Goal: Information Seeking & Learning: Learn about a topic

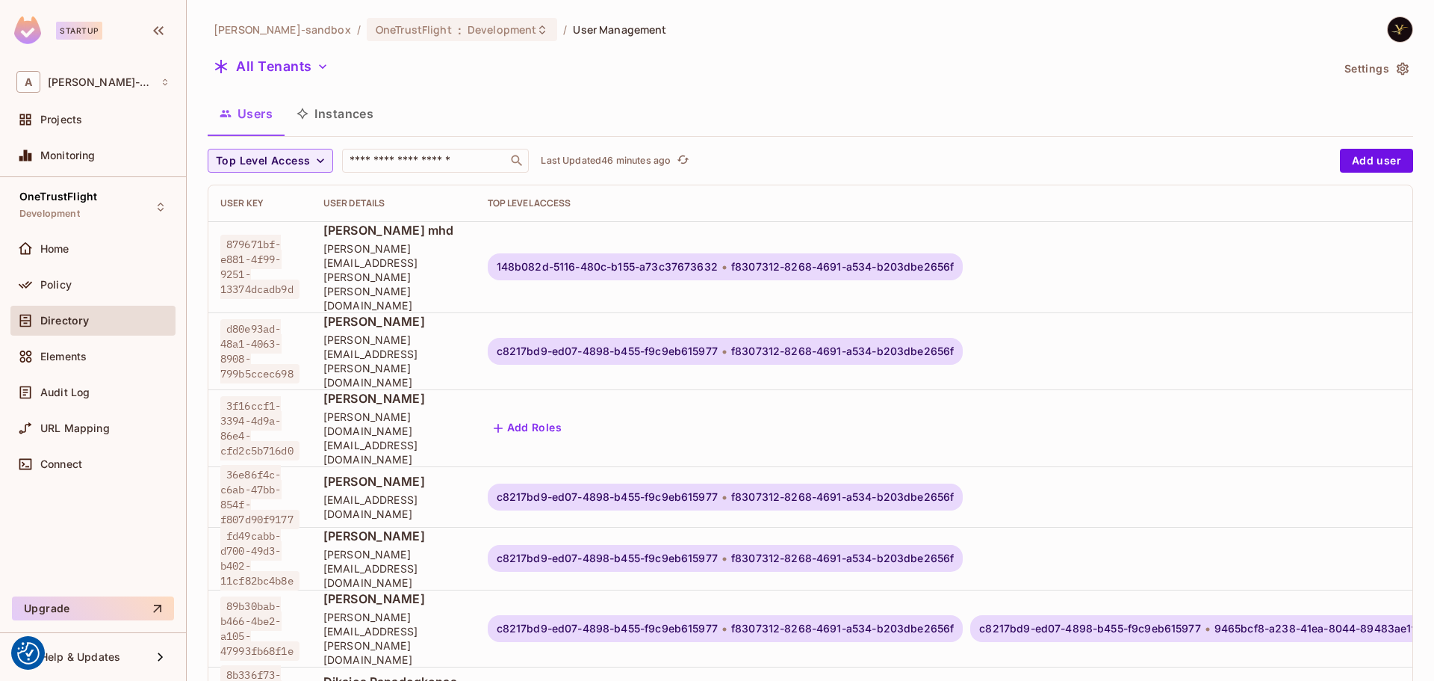
scroll to position [2, 1508]
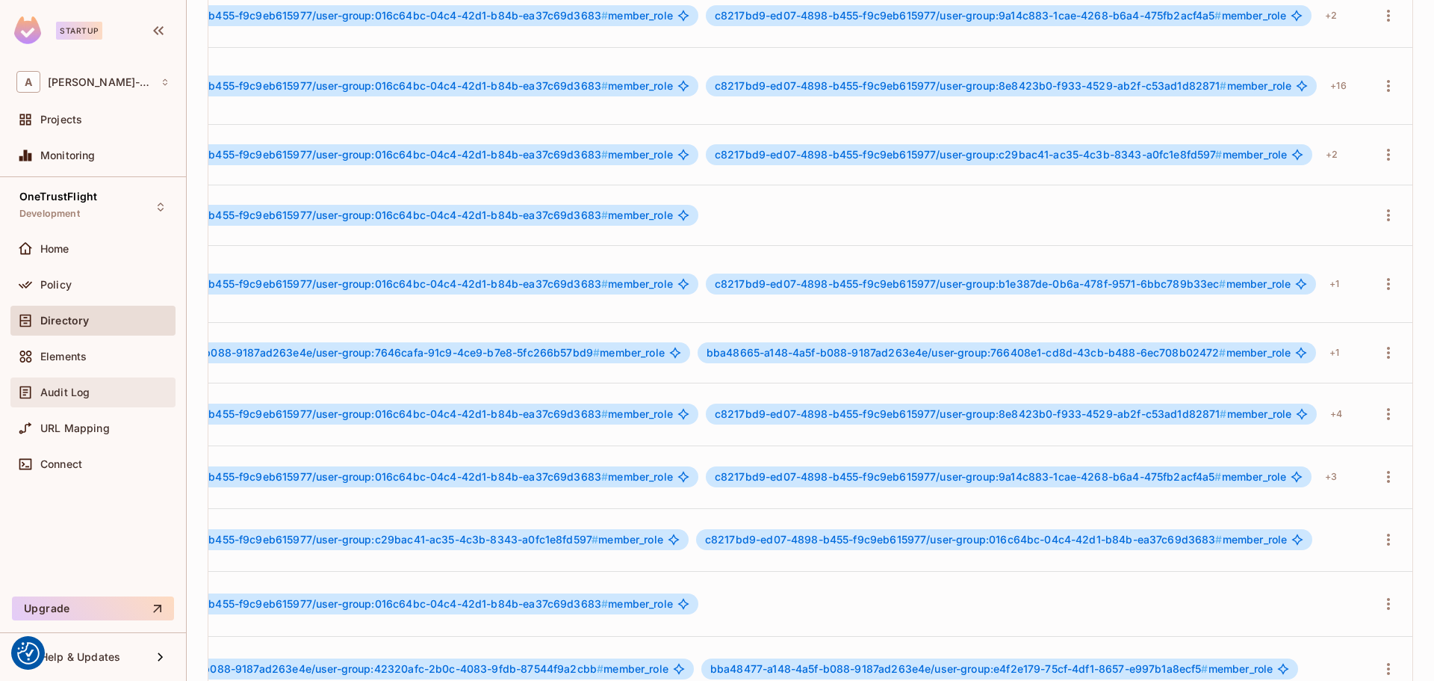
click at [58, 383] on div "Audit Log" at bounding box center [92, 392] width 153 height 18
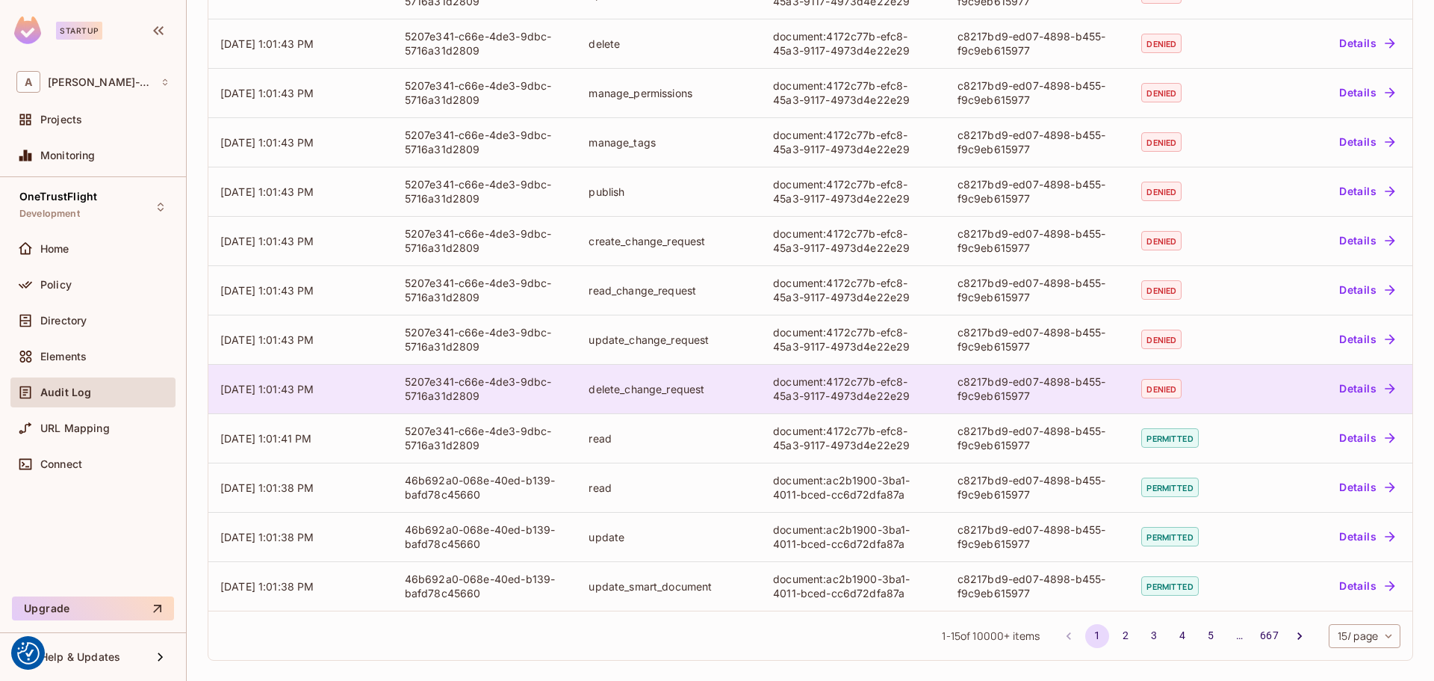
scroll to position [304, 0]
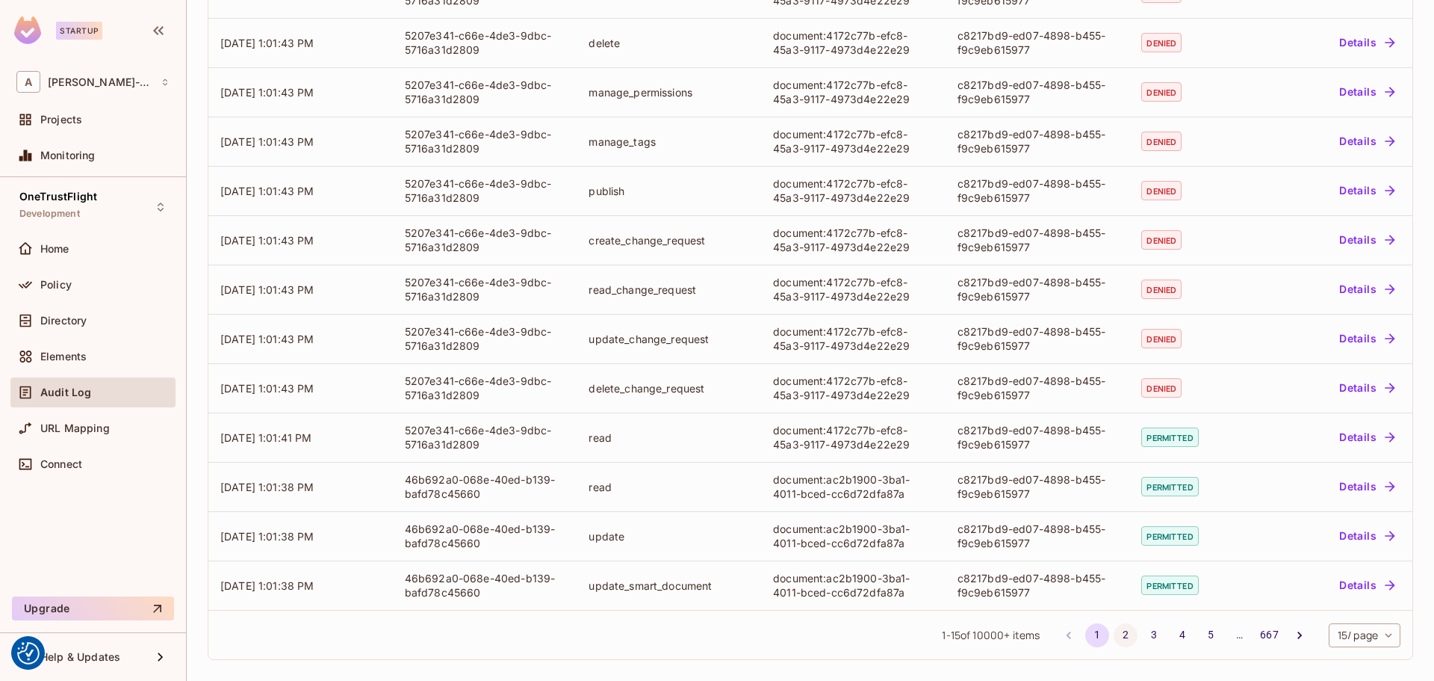
click at [1115, 633] on button "2" at bounding box center [1126, 635] width 24 height 24
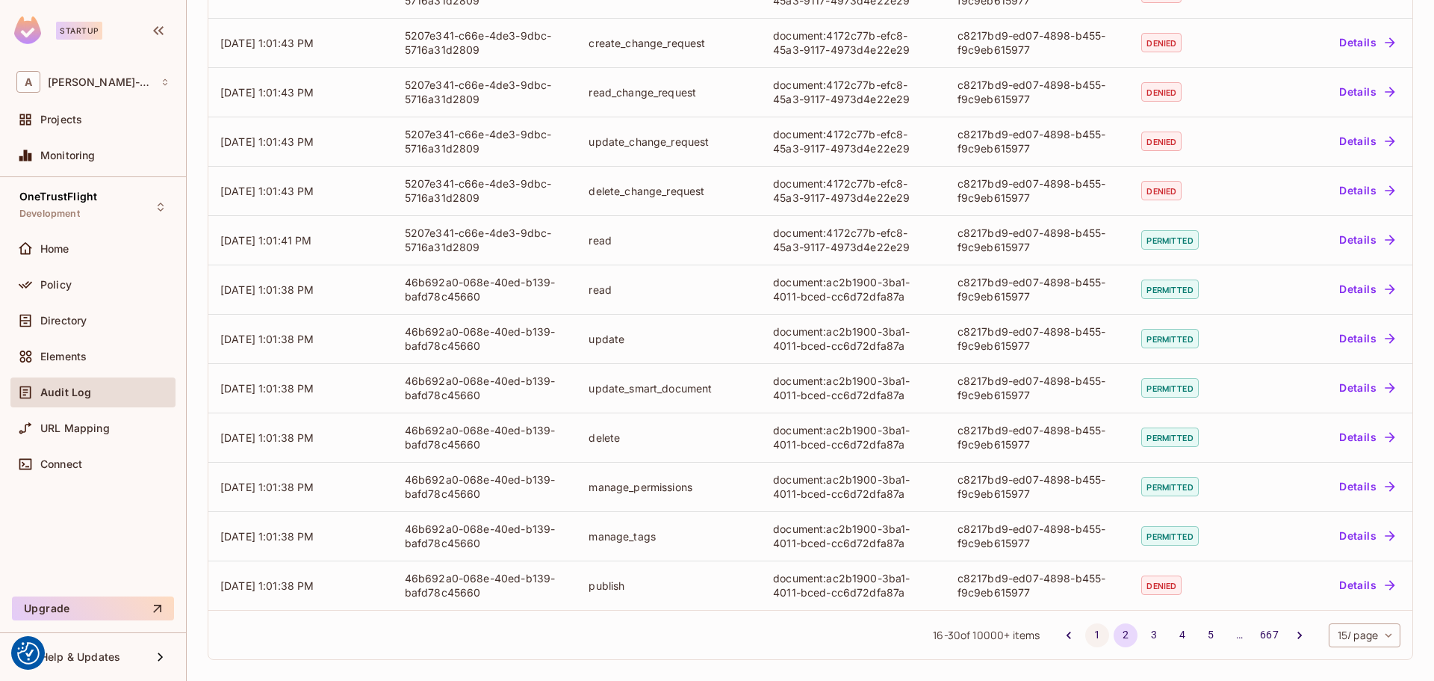
click at [1086, 633] on button "1" at bounding box center [1098, 635] width 24 height 24
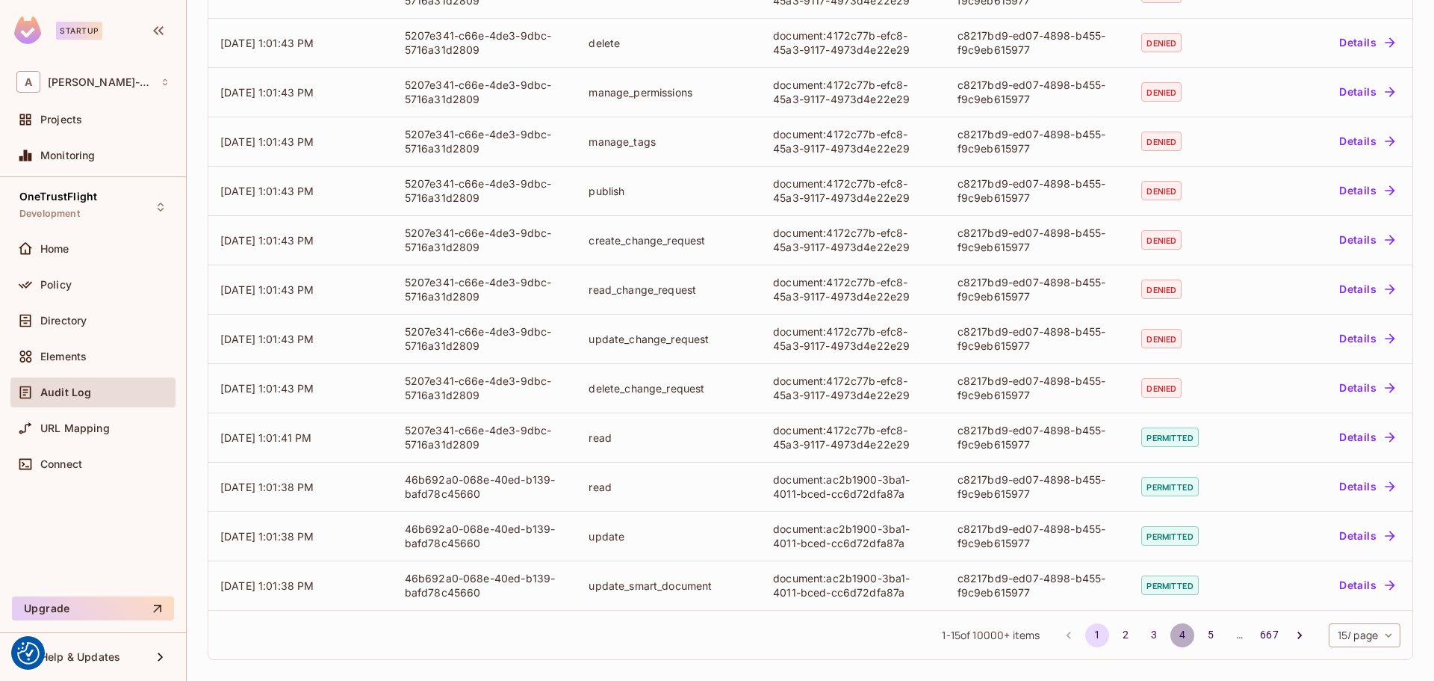
click at [1171, 631] on button "4" at bounding box center [1183, 635] width 24 height 24
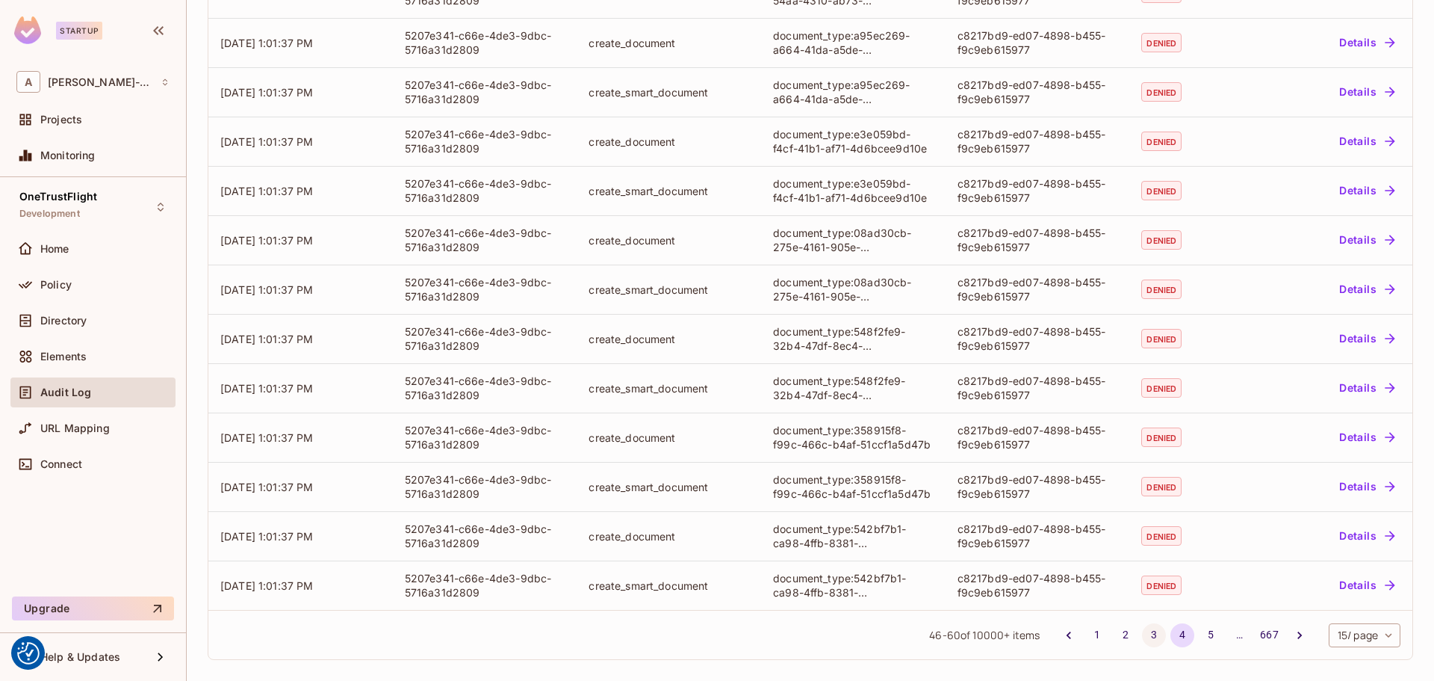
click at [1142, 634] on button "3" at bounding box center [1154, 635] width 24 height 24
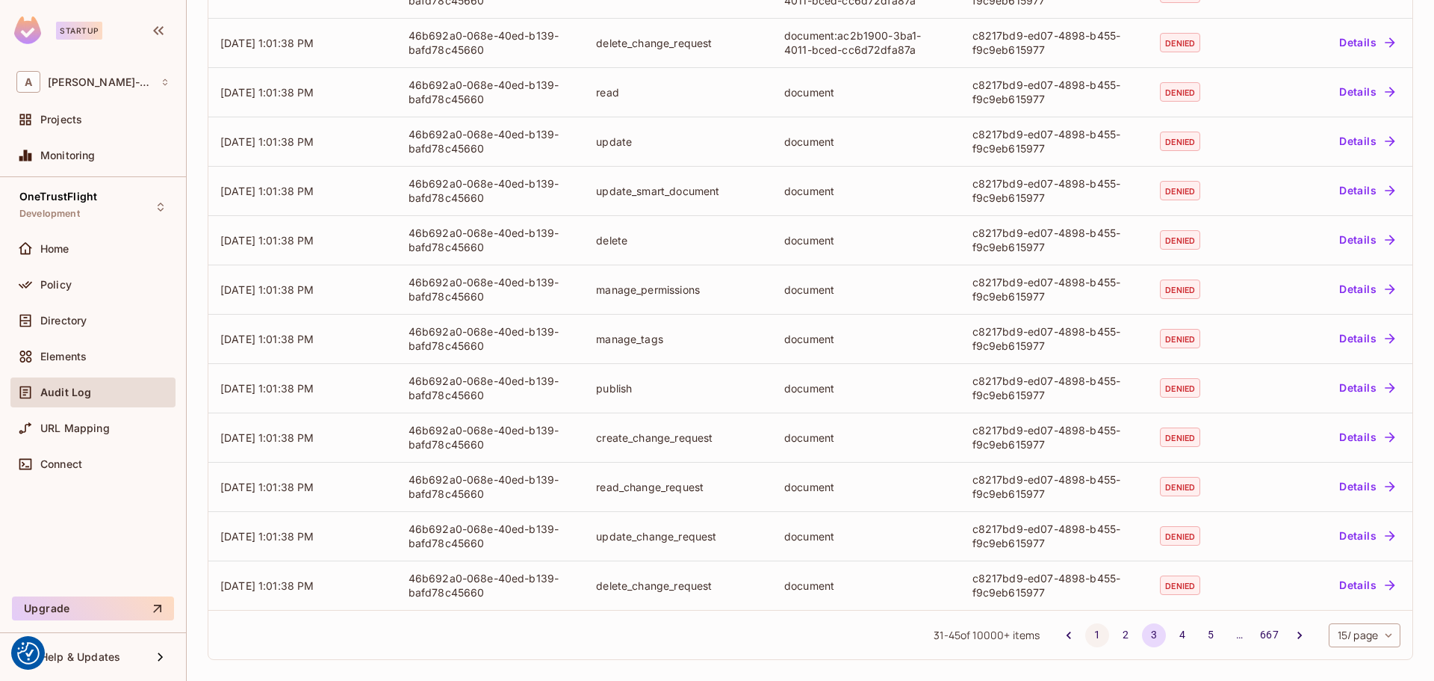
click at [1086, 627] on button "1" at bounding box center [1098, 635] width 24 height 24
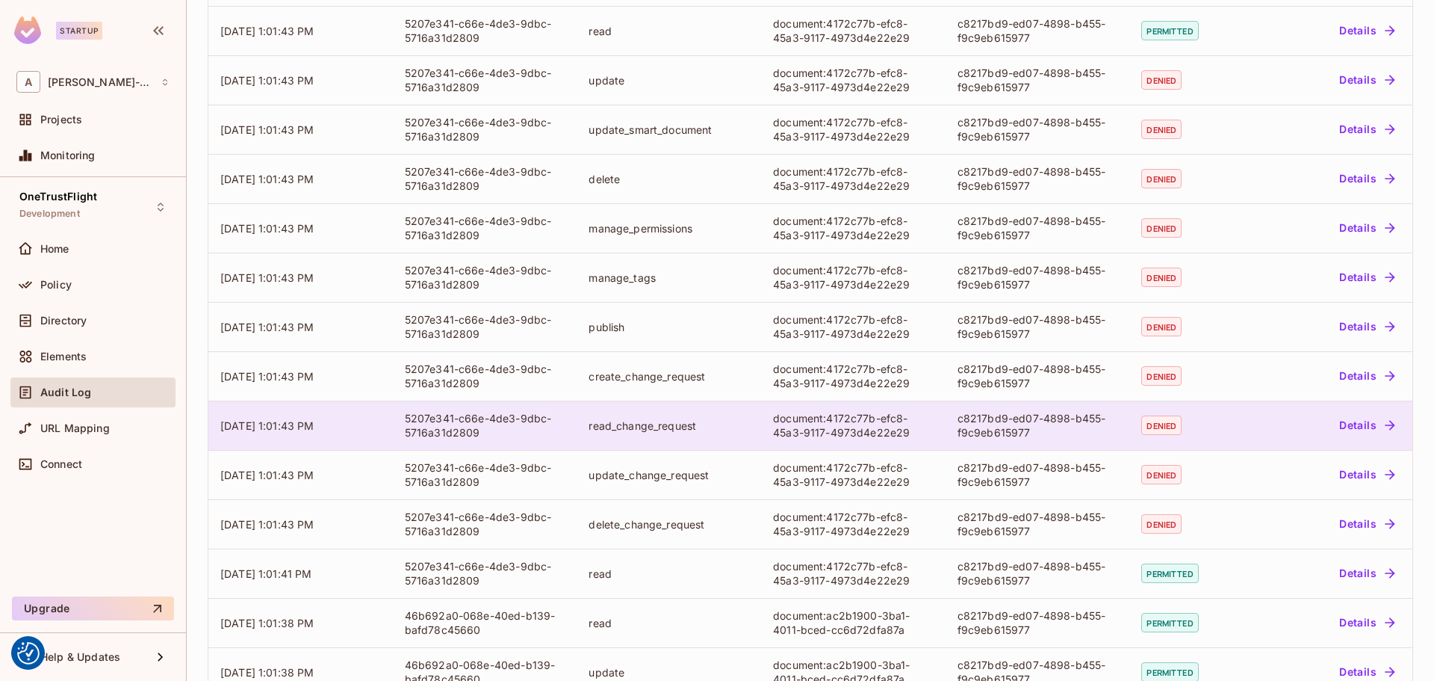
scroll to position [0, 0]
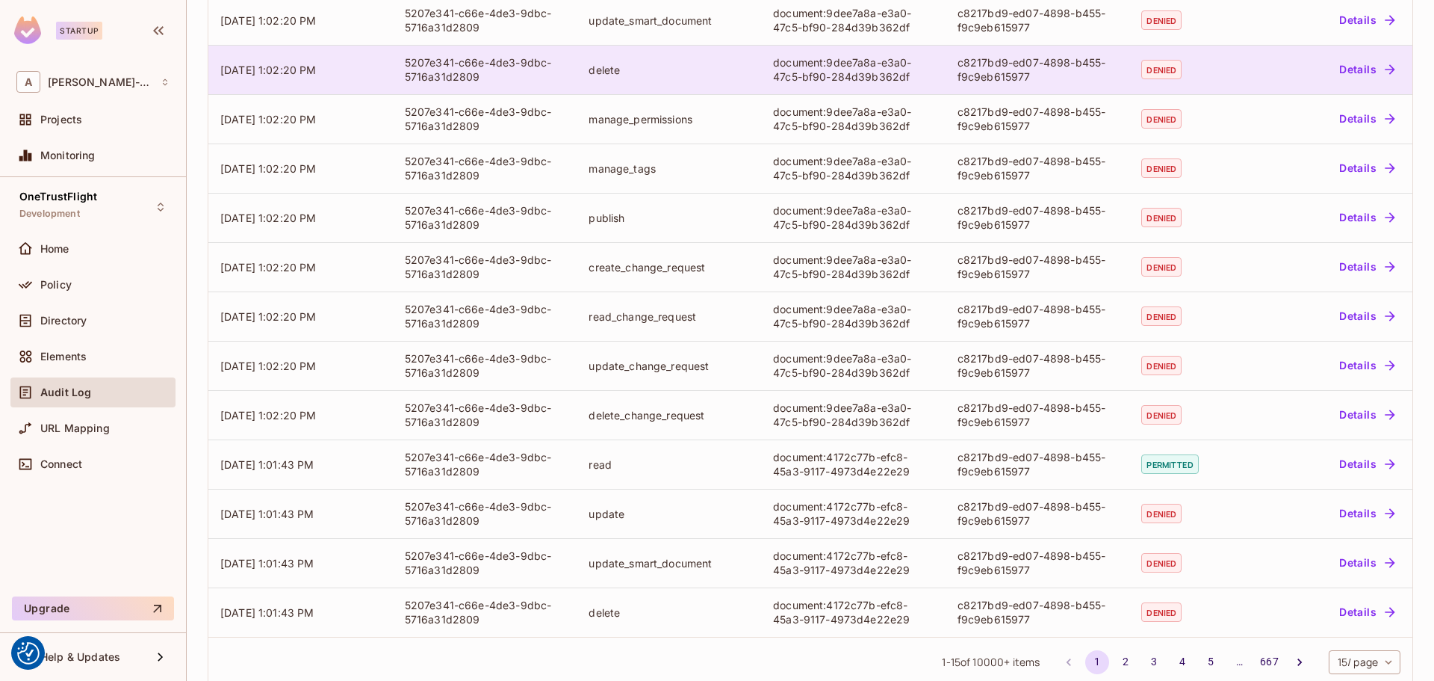
scroll to position [304, 0]
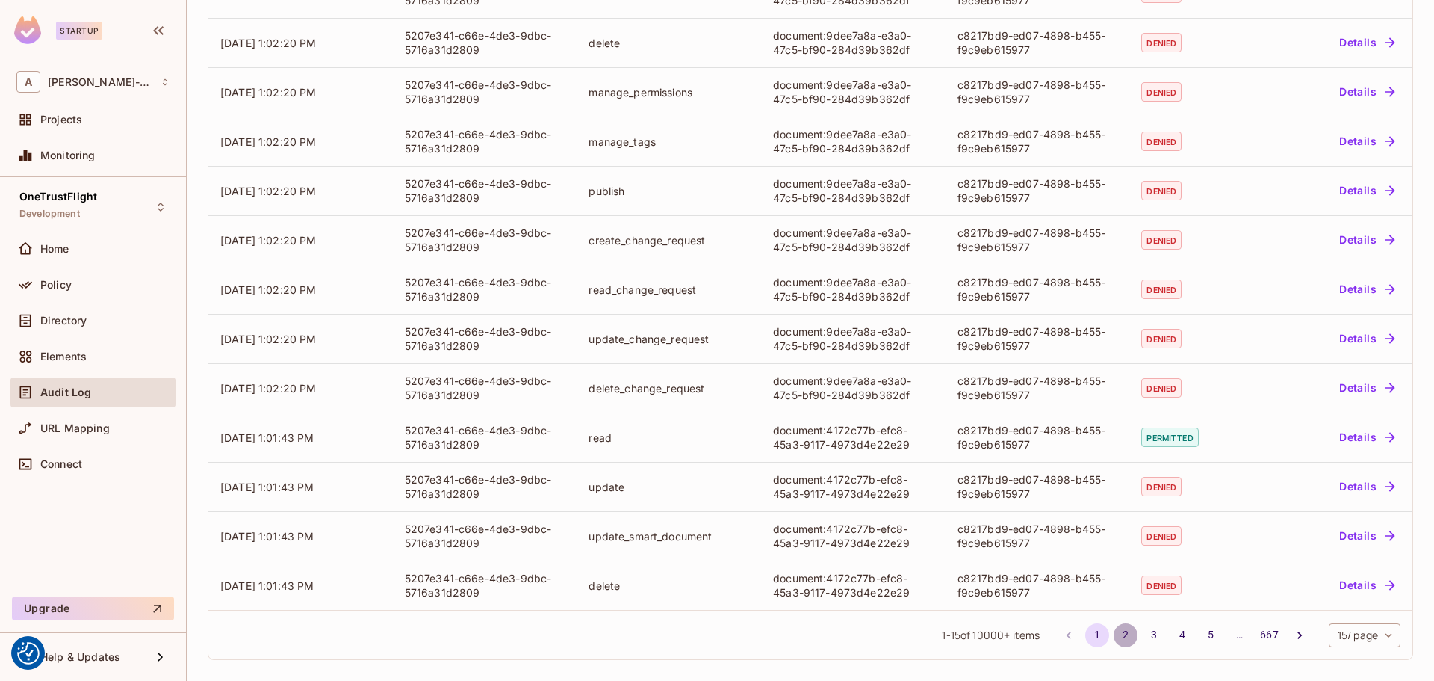
click at [1116, 636] on button "2" at bounding box center [1126, 635] width 24 height 24
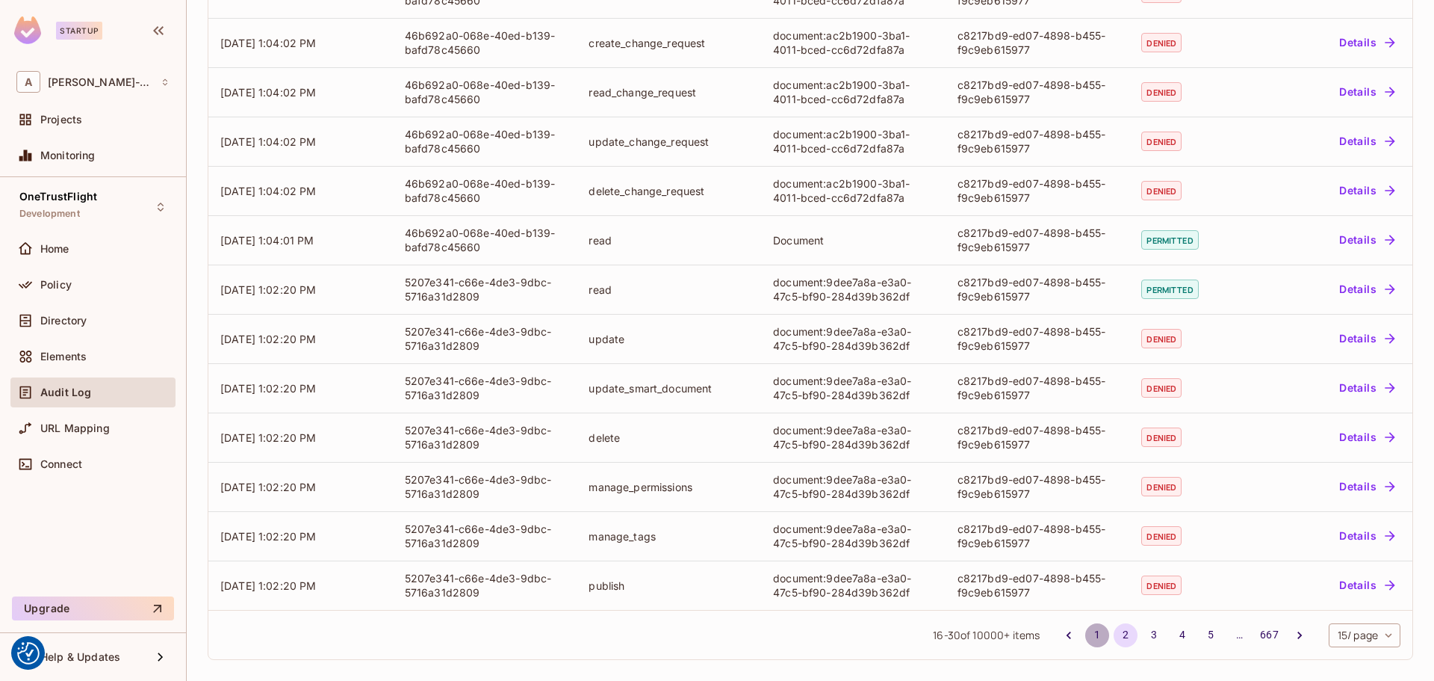
click at [1086, 628] on button "1" at bounding box center [1098, 635] width 24 height 24
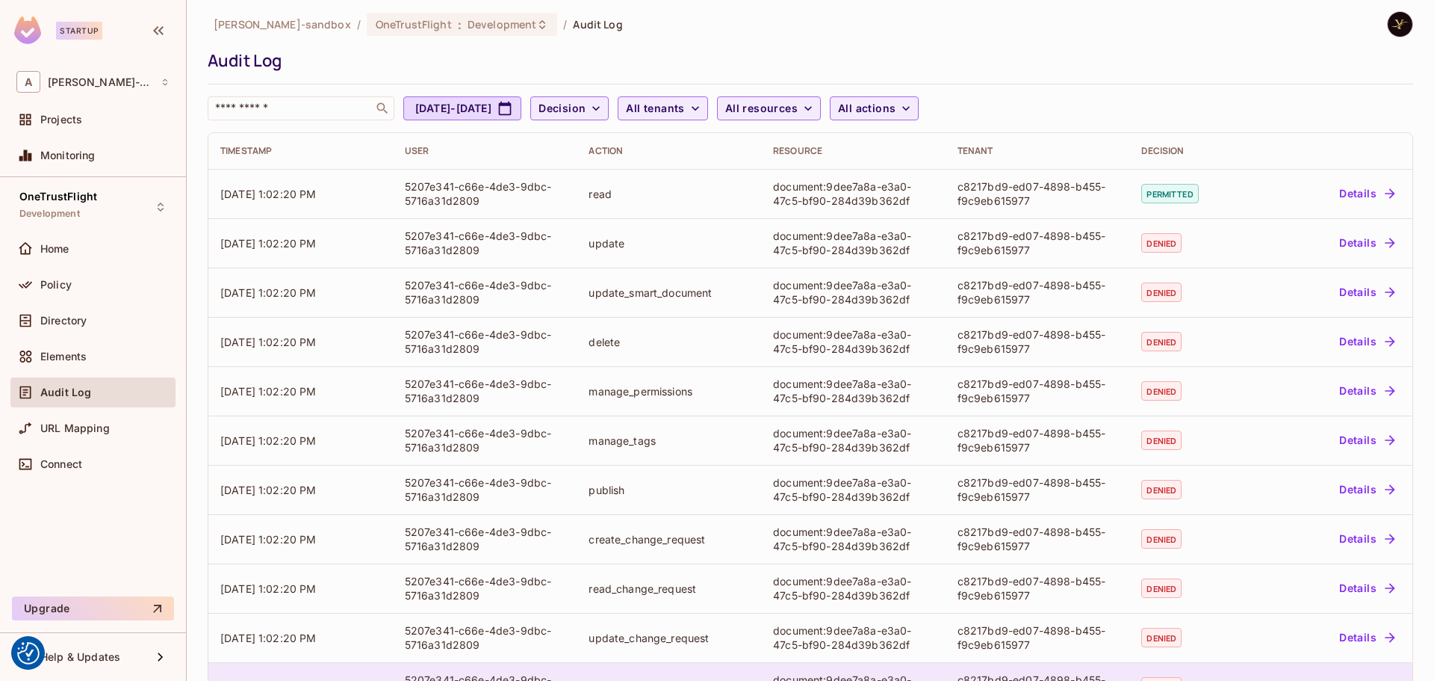
scroll to position [0, 0]
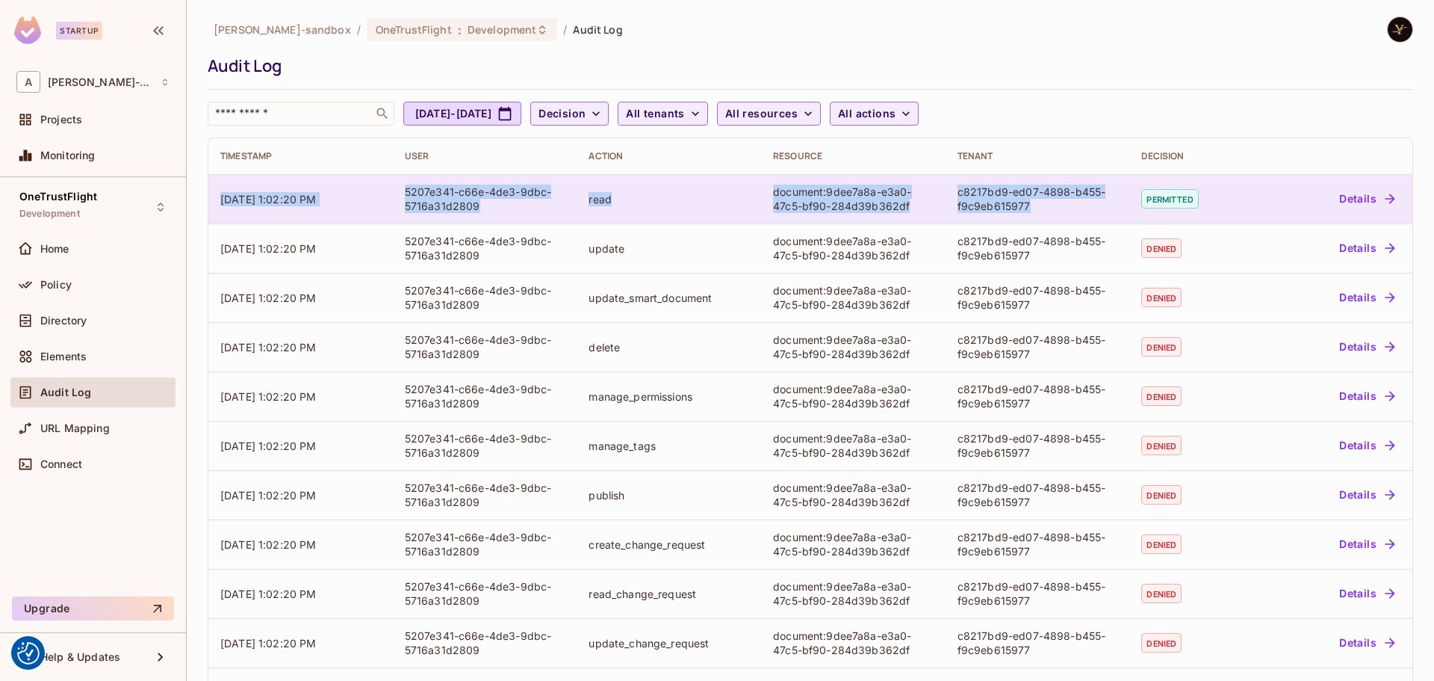
drag, startPoint x: 223, startPoint y: 200, endPoint x: 1063, endPoint y: 199, distance: 839.7
click at [1063, 199] on tr "09/03/2025 1:02:20 PM 5207e341-c66e-4de3-9dbc-5716a31d2809 read document:9dee7a…" at bounding box center [810, 198] width 1204 height 49
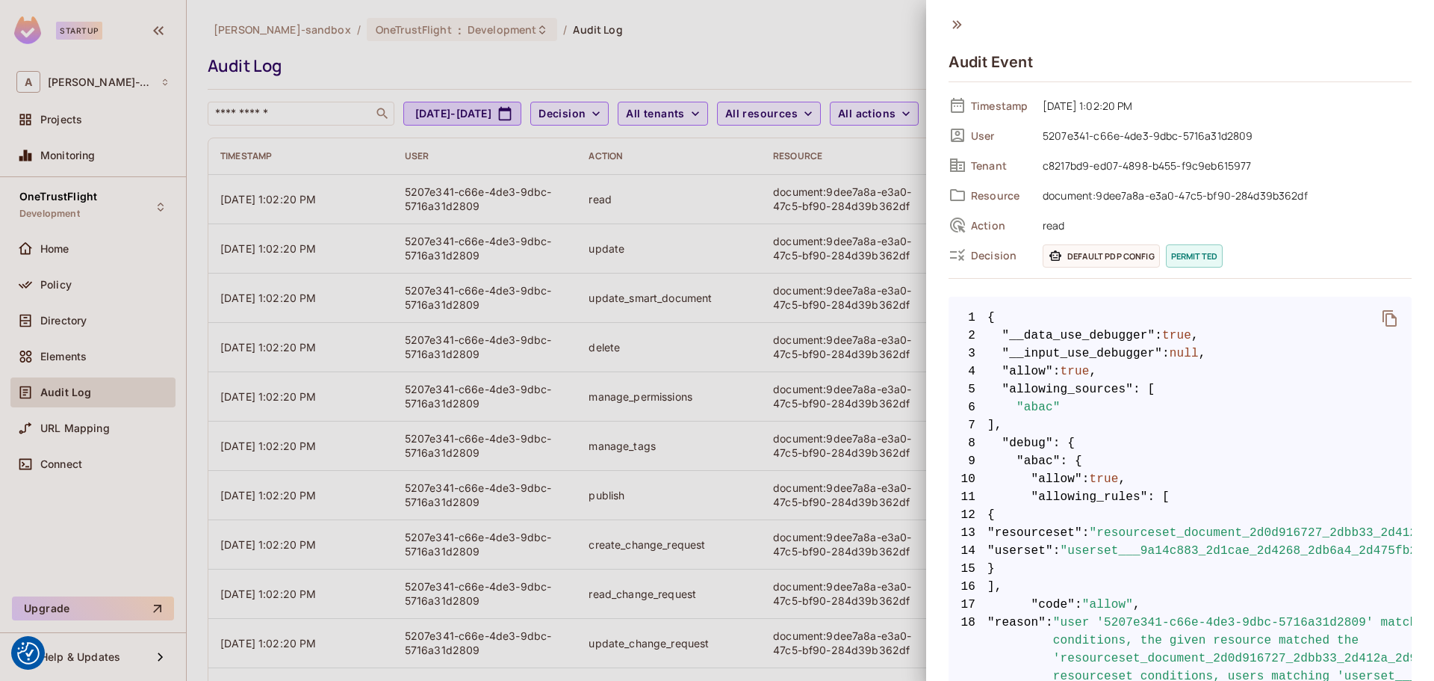
click at [731, 24] on div at bounding box center [717, 340] width 1434 height 681
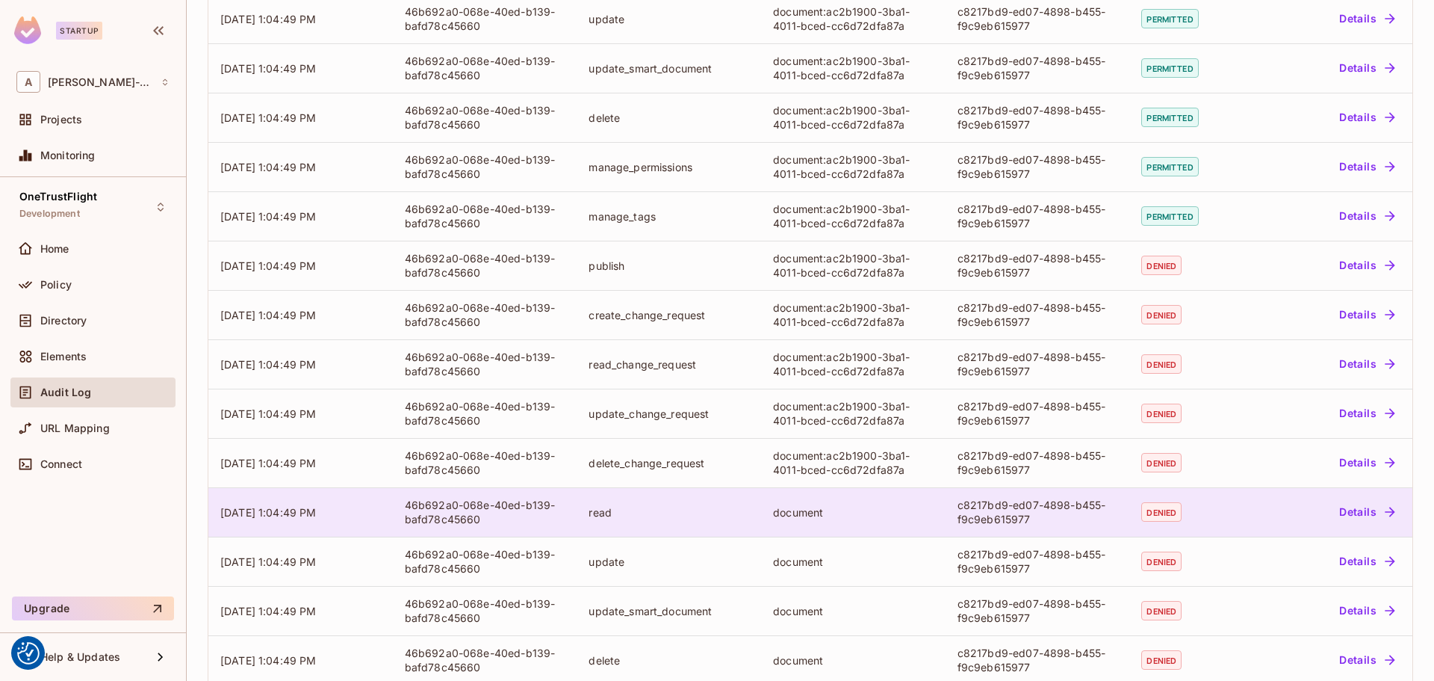
scroll to position [304, 0]
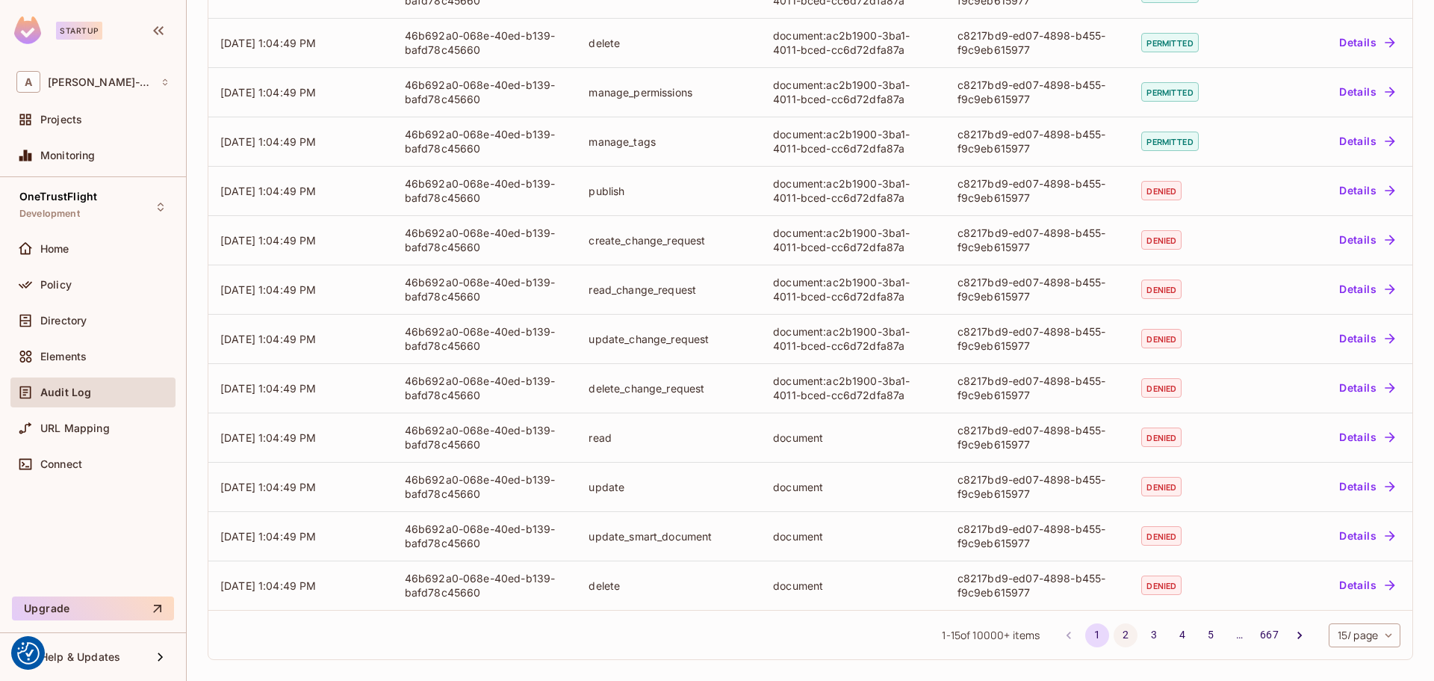
click at [1114, 629] on button "2" at bounding box center [1126, 635] width 24 height 24
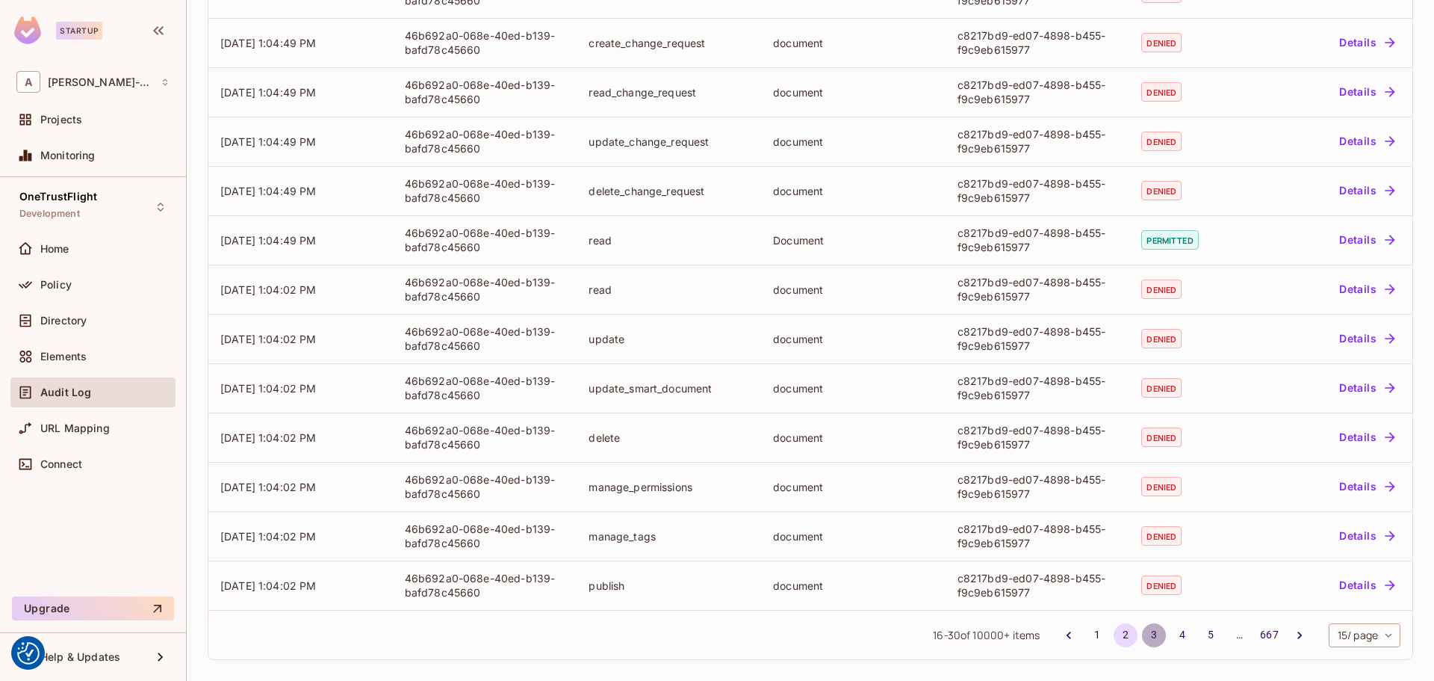
click at [1142, 630] on button "3" at bounding box center [1154, 635] width 24 height 24
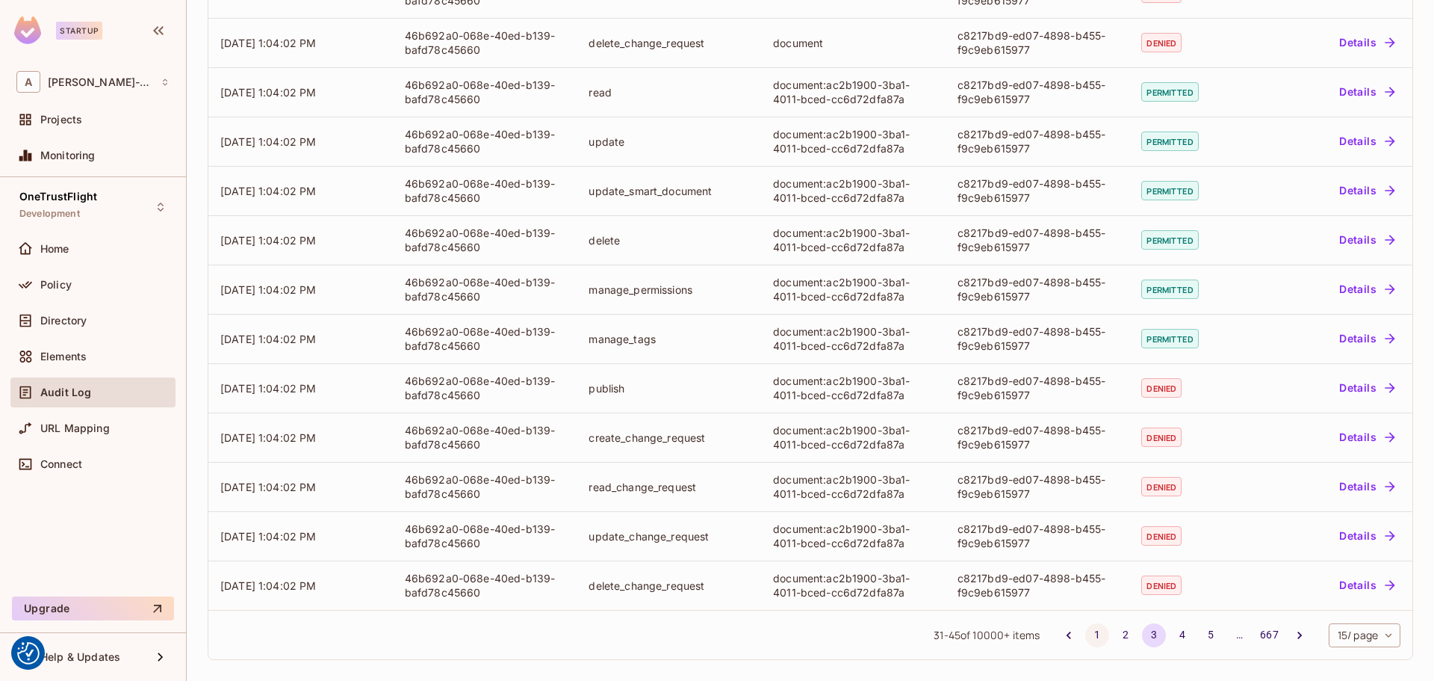
click at [1086, 640] on button "1" at bounding box center [1098, 635] width 24 height 24
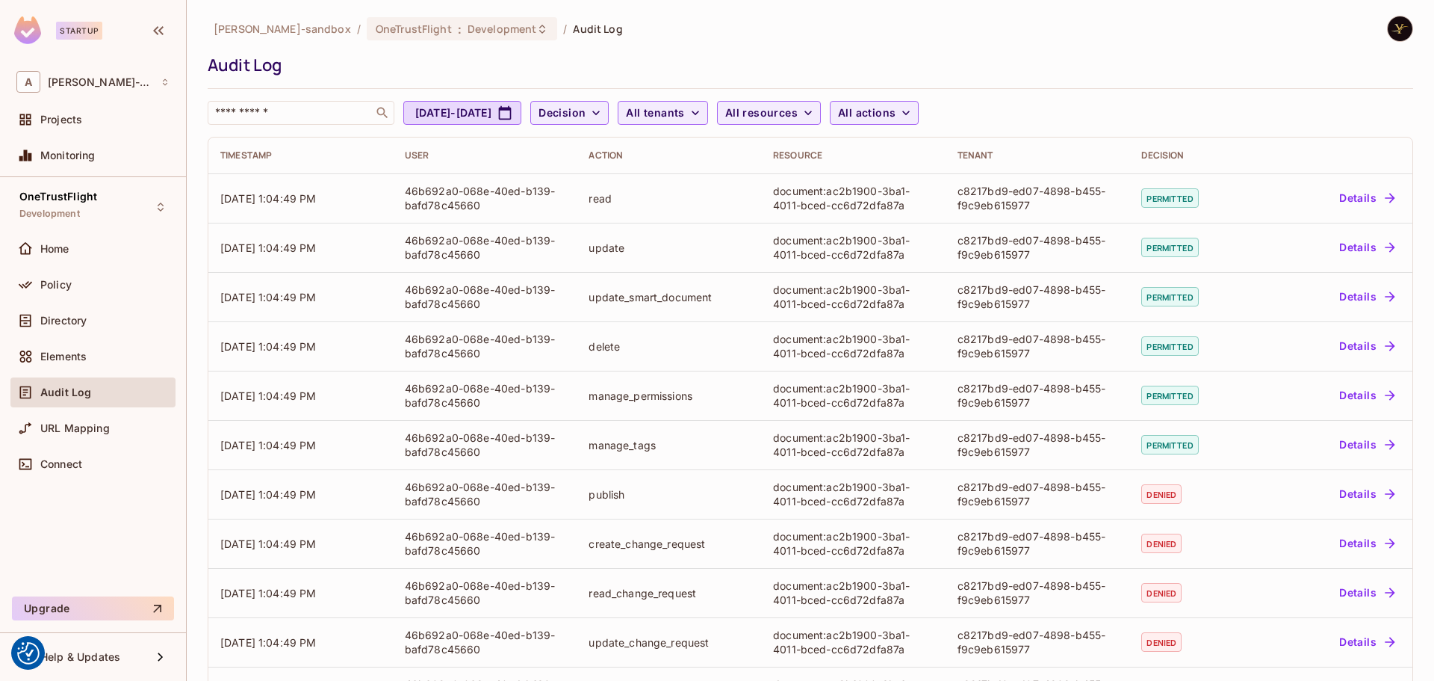
scroll to position [0, 0]
